Goal: Task Accomplishment & Management: Use online tool/utility

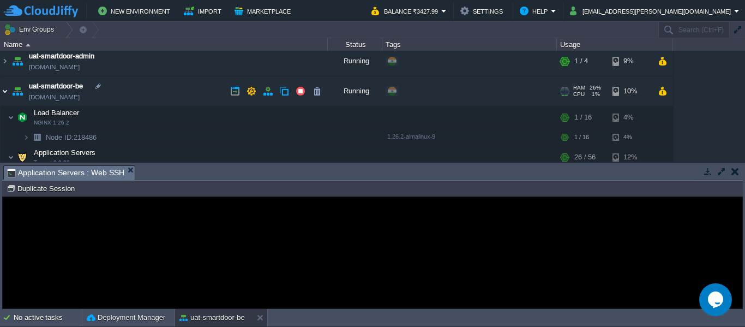
click at [4, 91] on img at bounding box center [5, 90] width 9 height 29
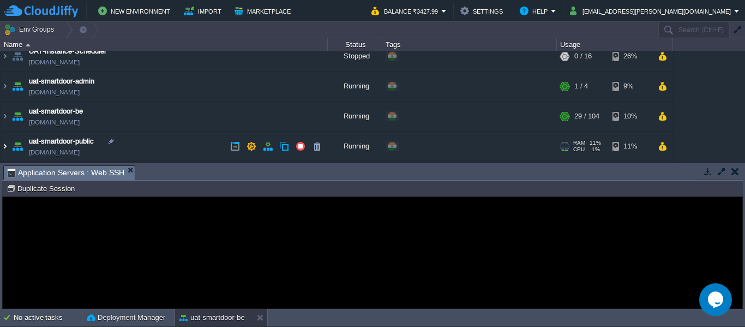
click at [5, 146] on img at bounding box center [5, 145] width 9 height 29
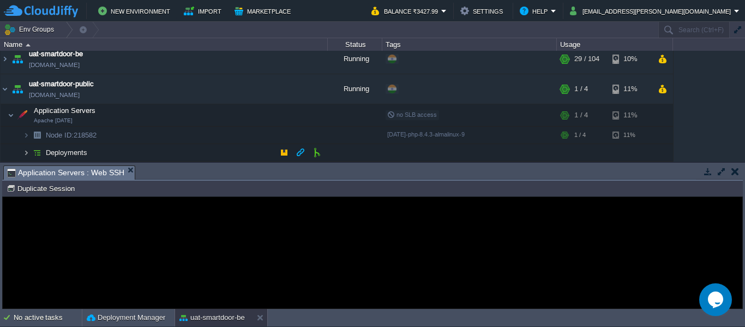
click at [26, 153] on img at bounding box center [26, 152] width 7 height 17
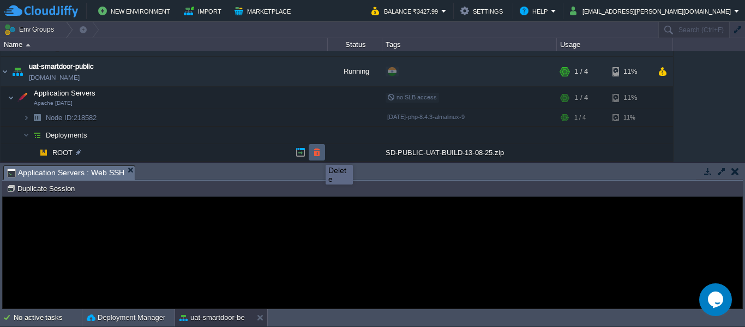
click at [317, 155] on button "button" at bounding box center [317, 152] width 10 height 10
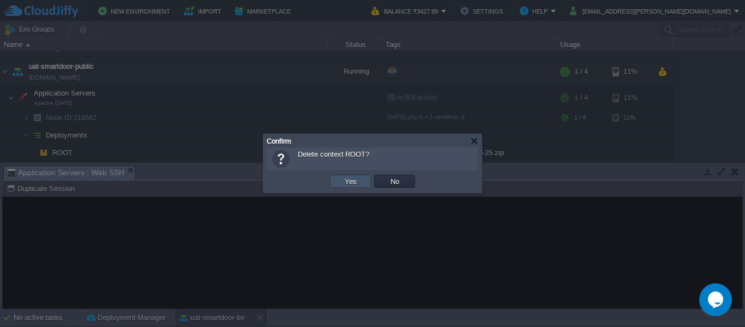
click at [348, 177] on button "Yes" at bounding box center [350, 181] width 19 height 10
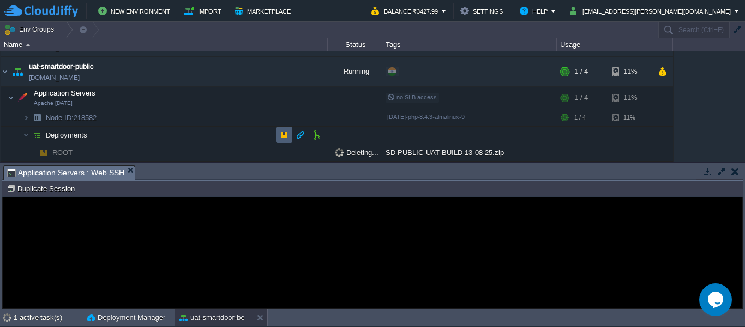
scroll to position [156, 0]
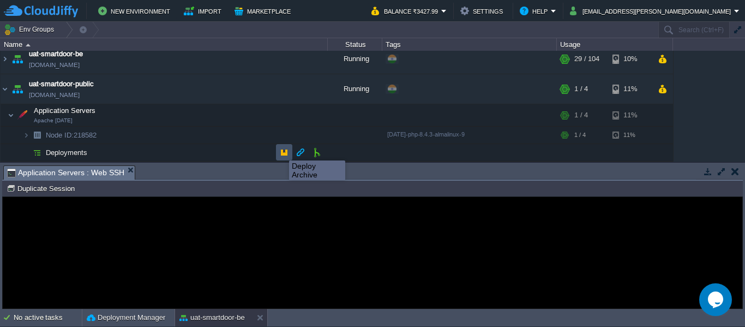
click at [281, 150] on button "button" at bounding box center [284, 152] width 10 height 10
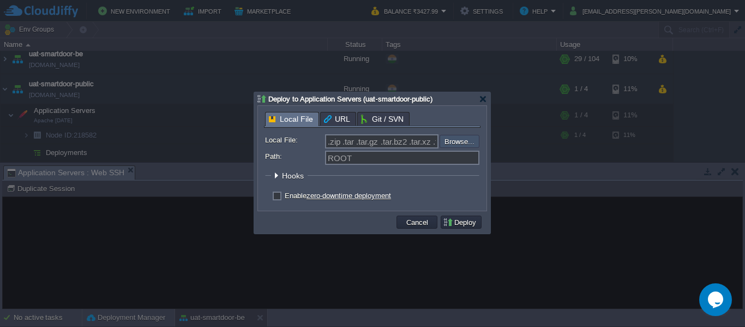
click at [455, 143] on input "file" at bounding box center [410, 141] width 138 height 13
type input "C:\fakepath\SD-PUBLIC-UAT-BUILD-14-08-25.zip"
type input "SD-PUBLIC-UAT-BUILD-14-08-25.zip"
click at [457, 221] on button "Deploy" at bounding box center [461, 222] width 37 height 10
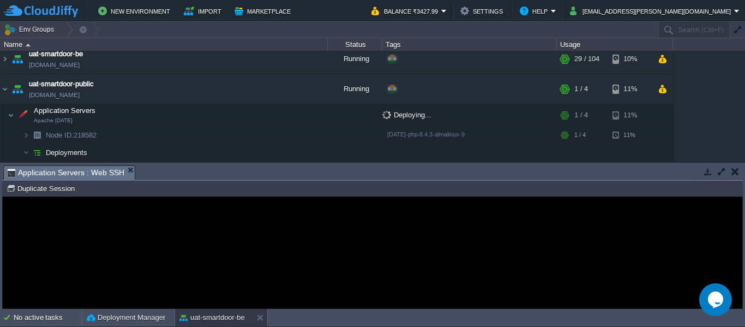
scroll to position [170, 0]
